Goal: Check status: Check status

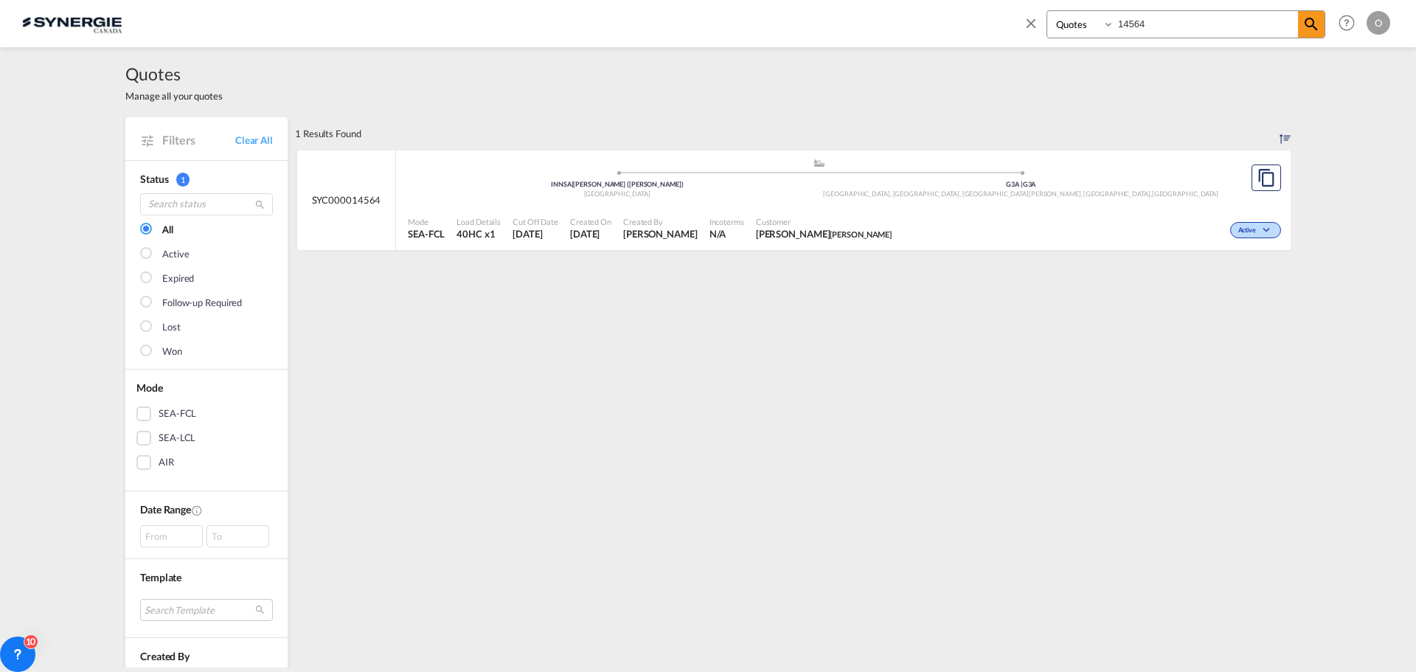
select select "Quotes"
drag, startPoint x: 1169, startPoint y: 24, endPoint x: 1055, endPoint y: 17, distance: 113.8
click at [1055, 17] on div "Bookings Quotes Enquiries 14564" at bounding box center [1185, 24] width 279 height 28
click at [644, 232] on span "[PERSON_NAME]" at bounding box center [660, 233] width 74 height 13
drag, startPoint x: 1169, startPoint y: 24, endPoint x: 1063, endPoint y: 18, distance: 105.6
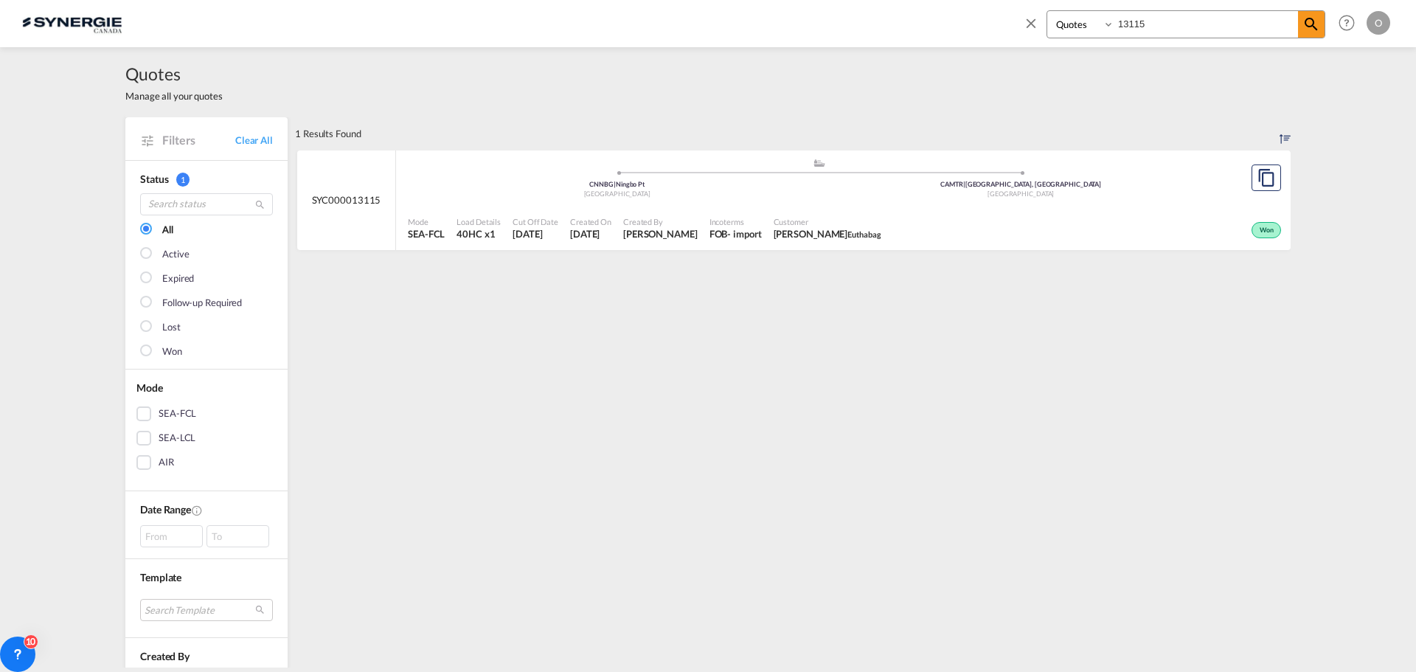
click at [1063, 18] on div "Bookings Quotes Enquiries 13115" at bounding box center [1185, 24] width 279 height 28
type input "4557"
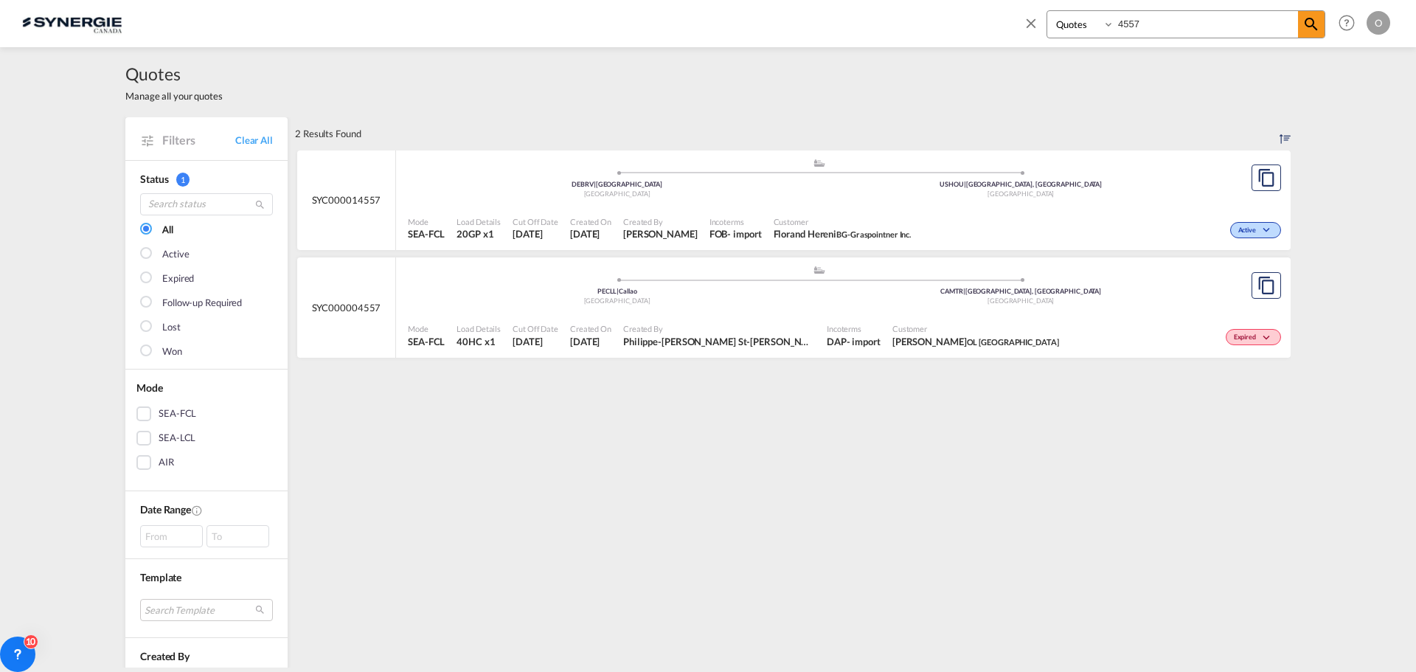
click at [827, 343] on div "DAP" at bounding box center [837, 341] width 20 height 13
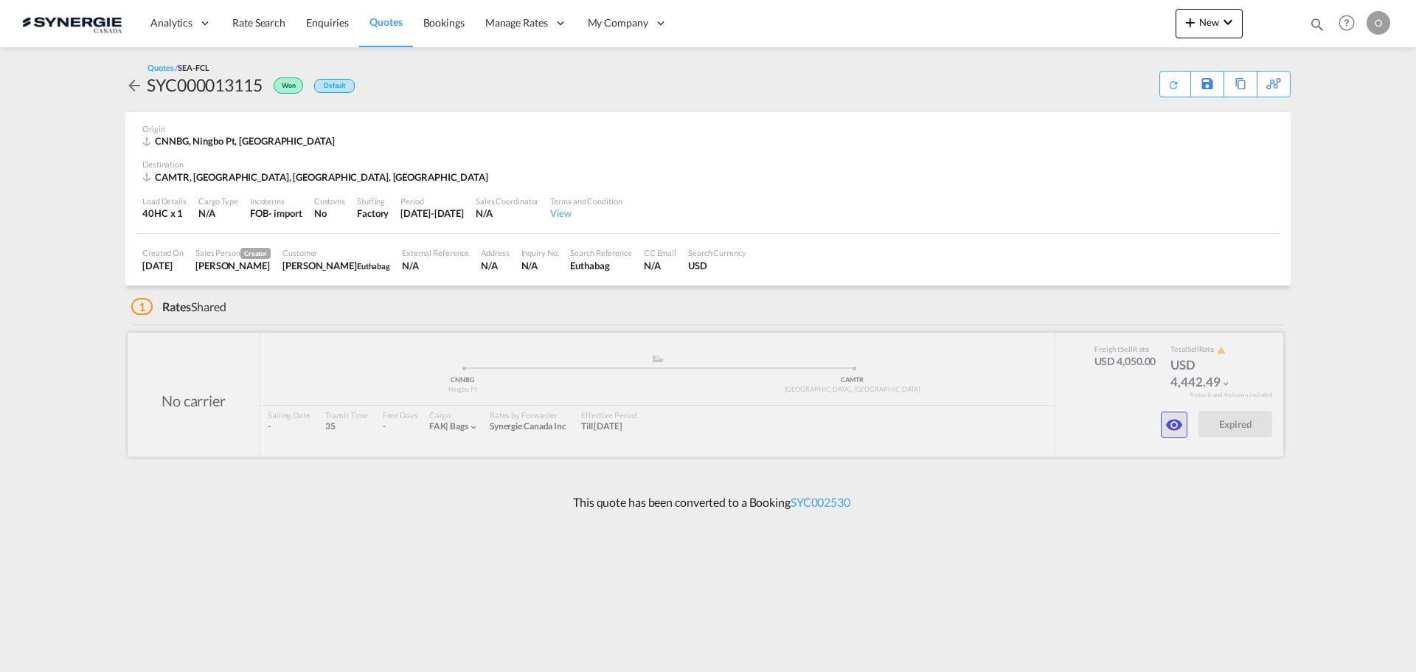
click at [1176, 427] on md-icon "icon-eye" at bounding box center [1174, 425] width 18 height 18
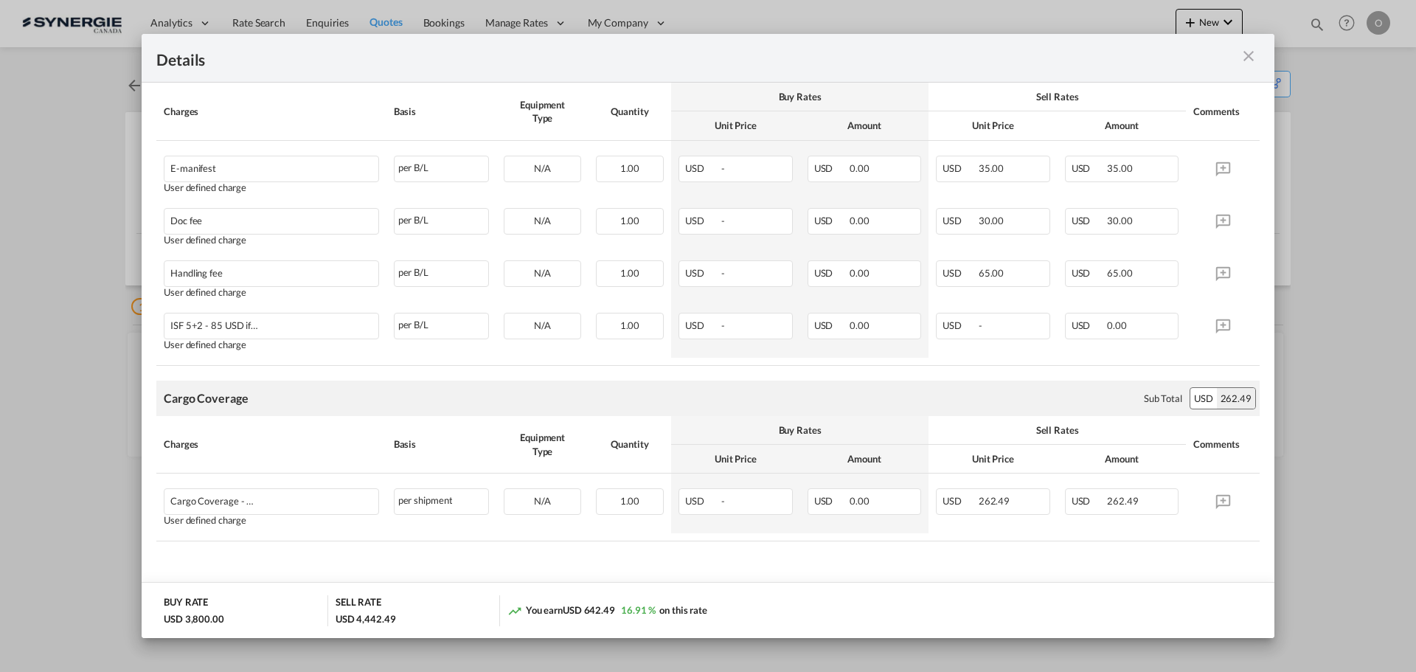
scroll to position [460, 0]
click at [1244, 57] on md-icon "icon-close m-3 fg-AAA8AD cursor" at bounding box center [1249, 56] width 18 height 18
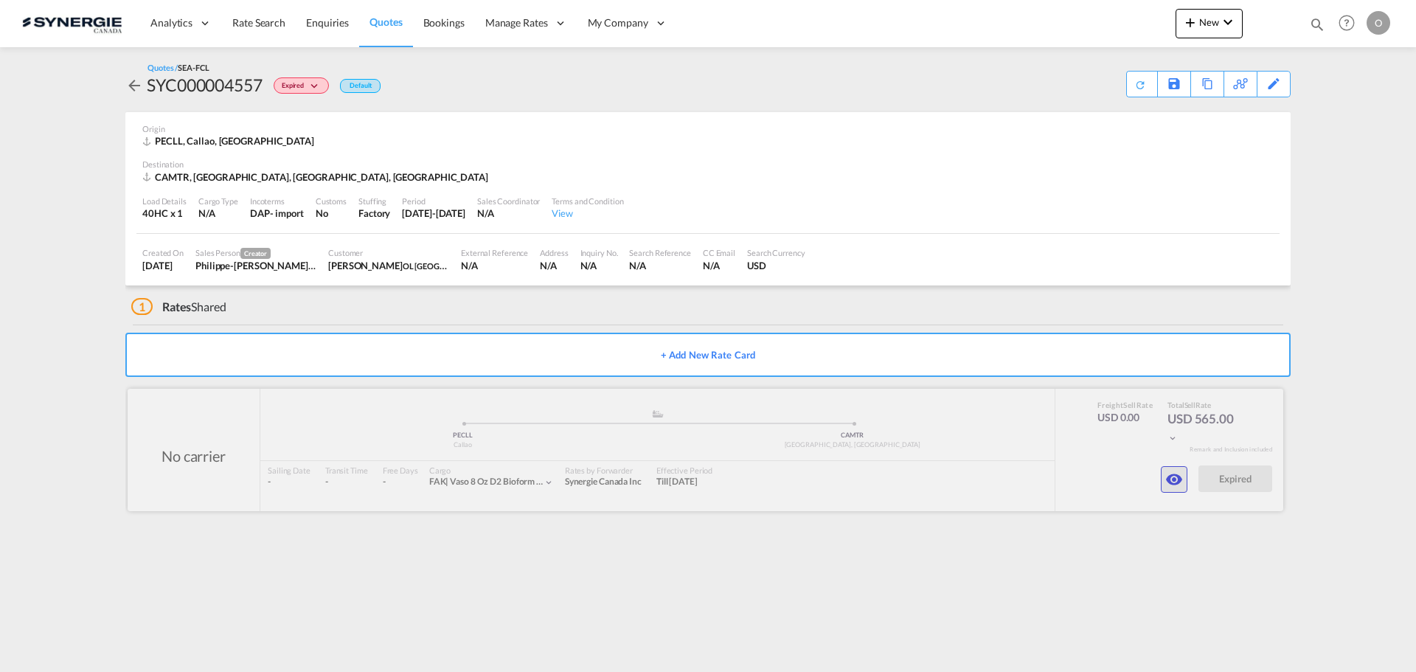
click at [1169, 479] on md-icon "icon-eye" at bounding box center [1174, 479] width 18 height 18
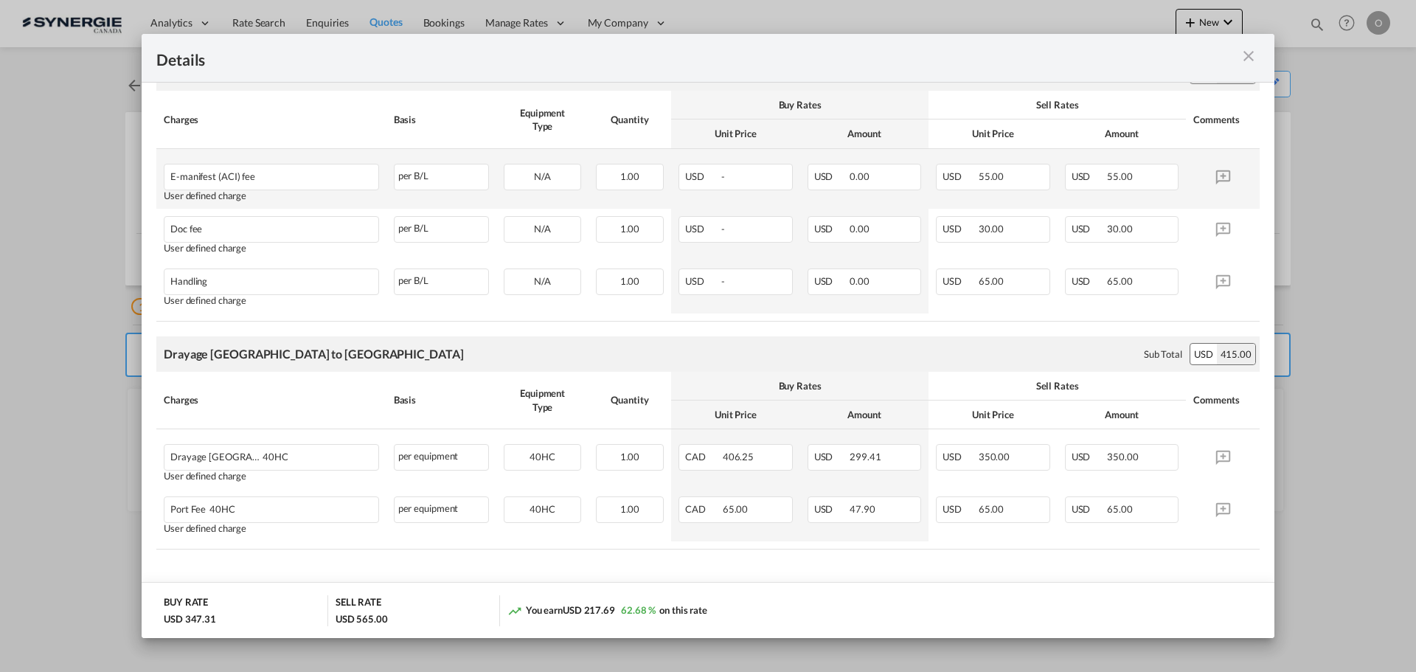
scroll to position [460, 0]
